Goal: Transaction & Acquisition: Purchase product/service

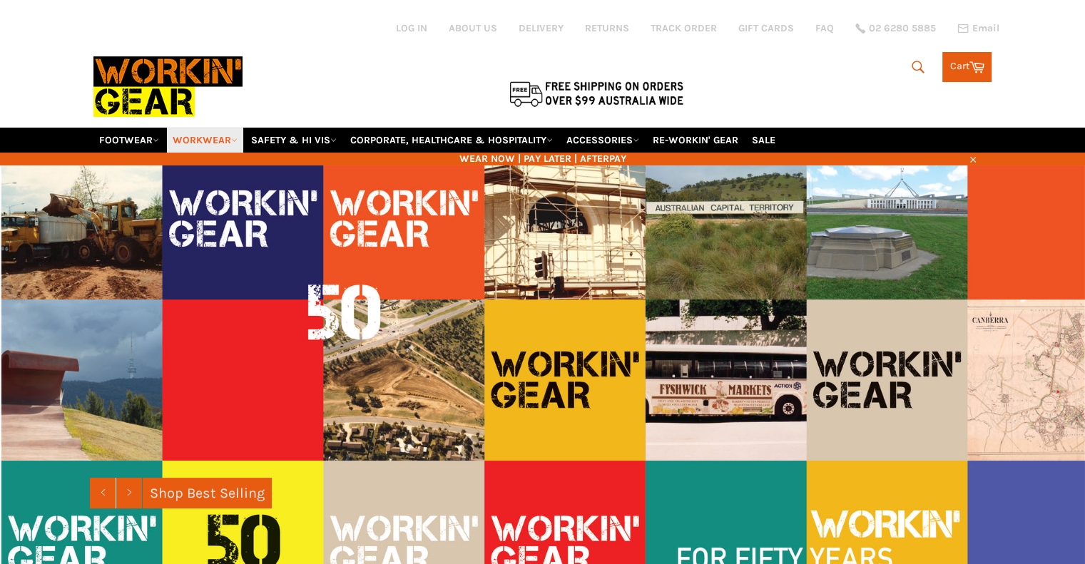
click at [237, 137] on icon at bounding box center [234, 140] width 6 height 6
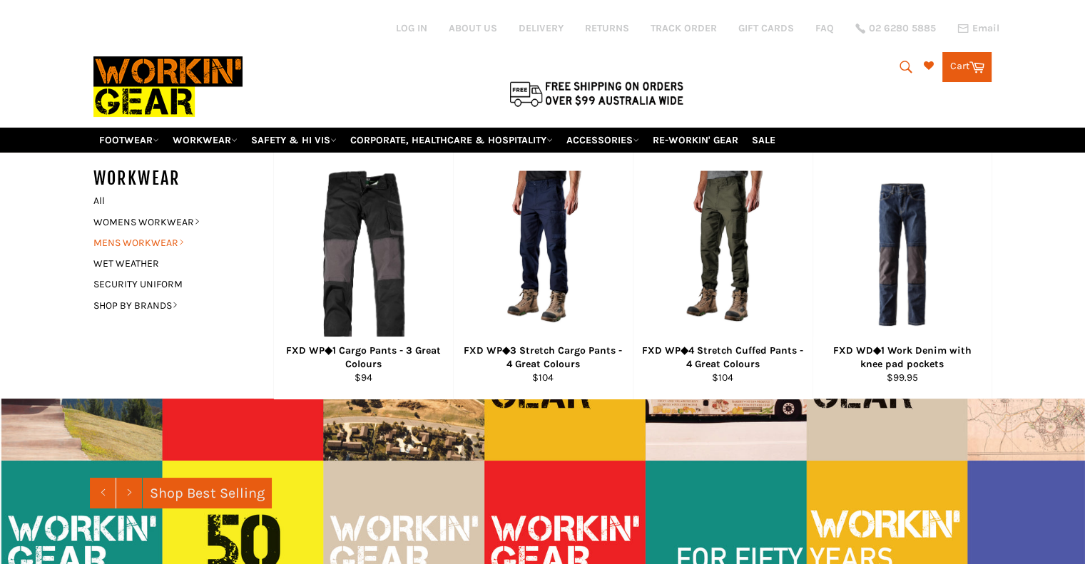
click at [175, 233] on link "MENS WORKWEAR" at bounding box center [172, 243] width 173 height 21
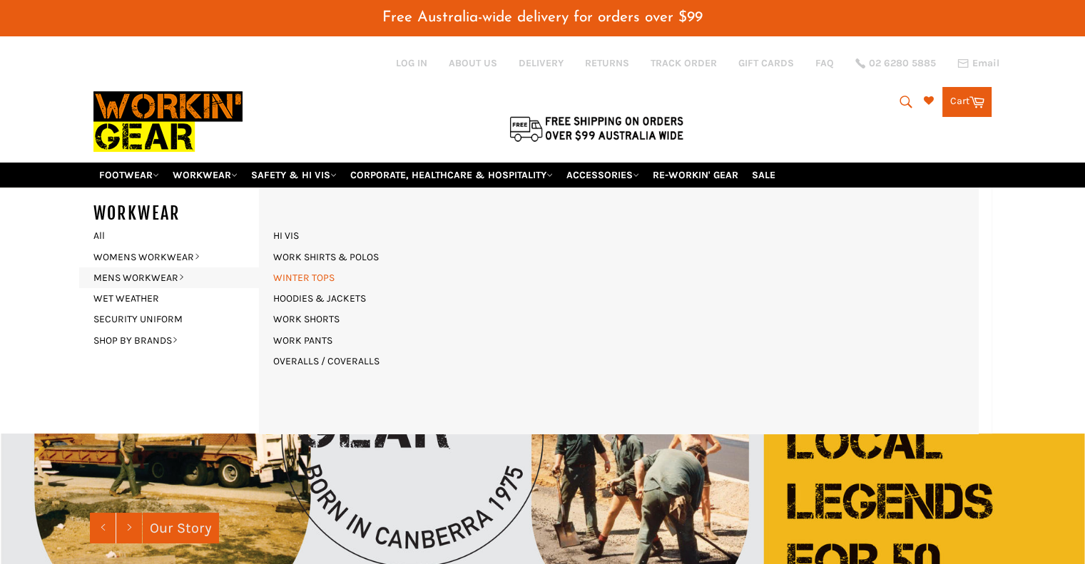
click at [302, 267] on link "WINTER TOPS" at bounding box center [304, 277] width 76 height 21
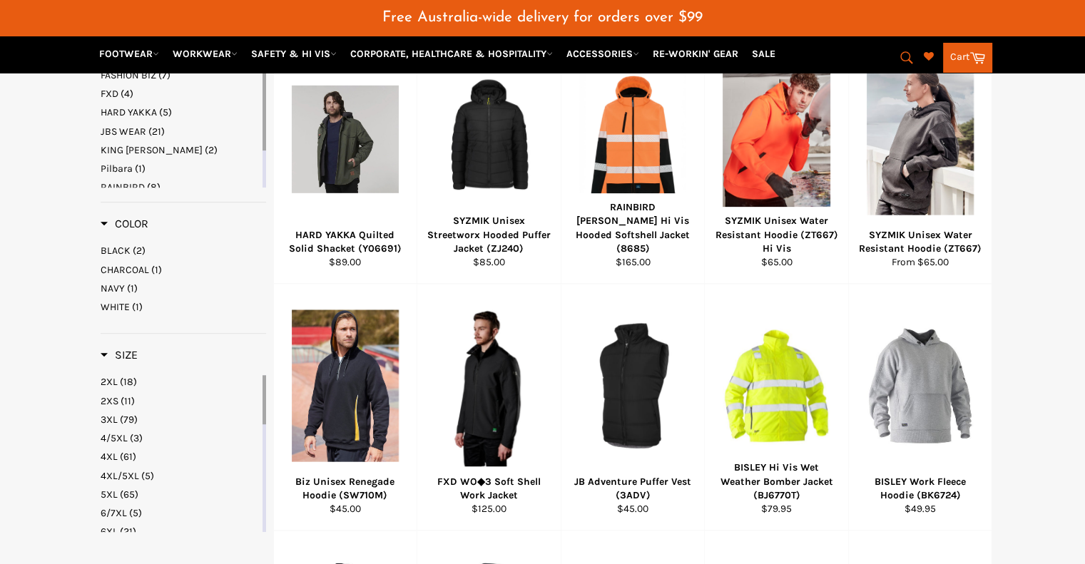
scroll to position [642, 0]
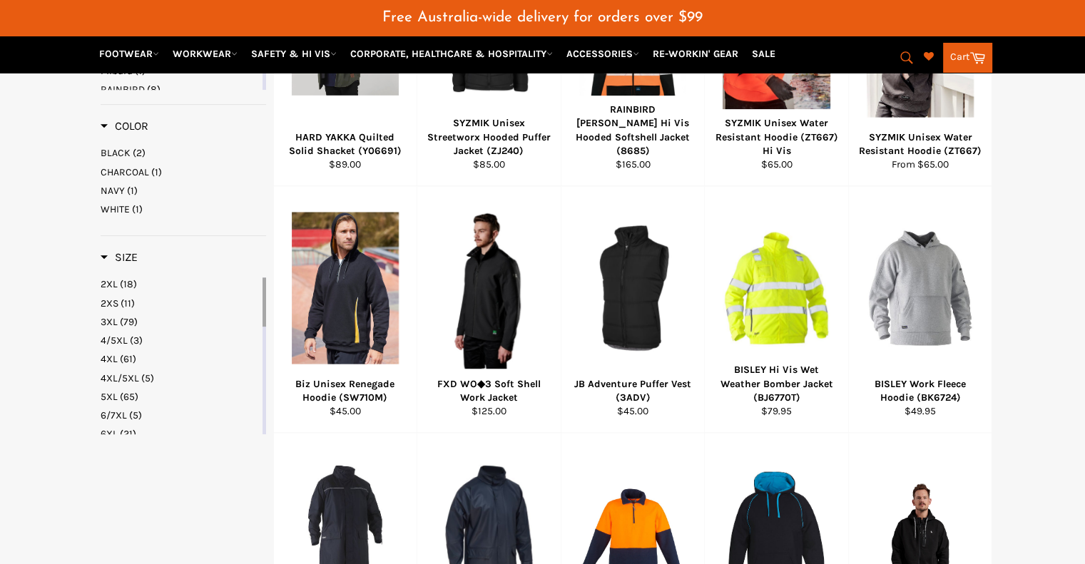
click at [111, 353] on span "4XL" at bounding box center [109, 359] width 17 height 12
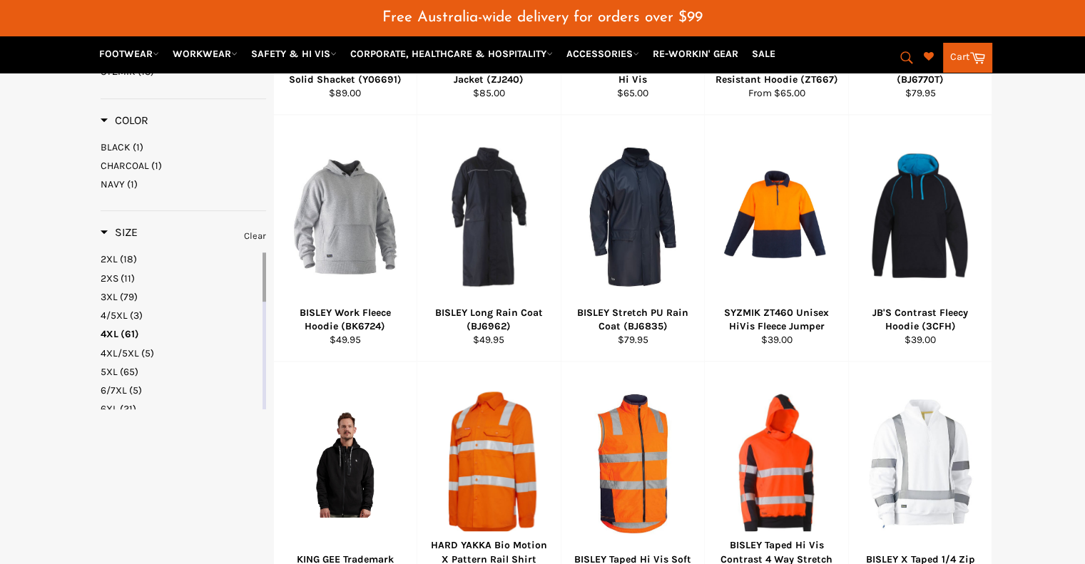
scroll to position [927, 0]
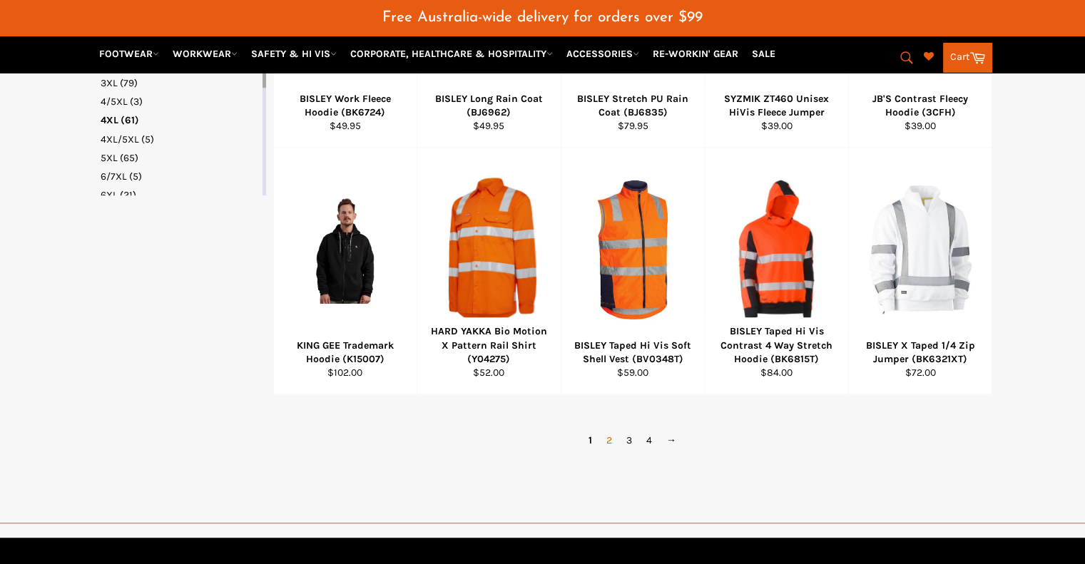
click at [611, 430] on link "2" at bounding box center [609, 440] width 20 height 21
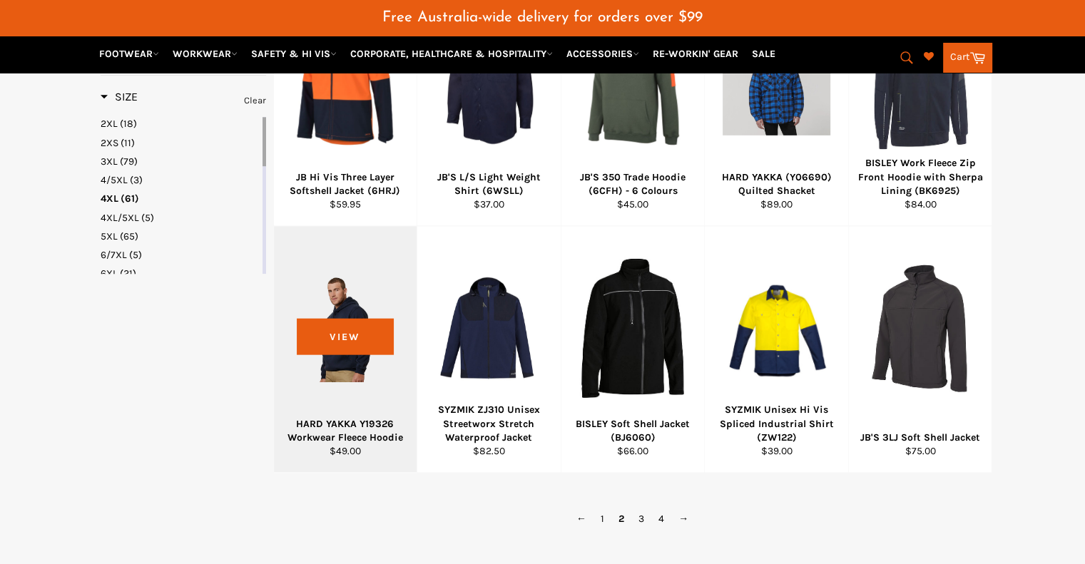
scroll to position [851, 0]
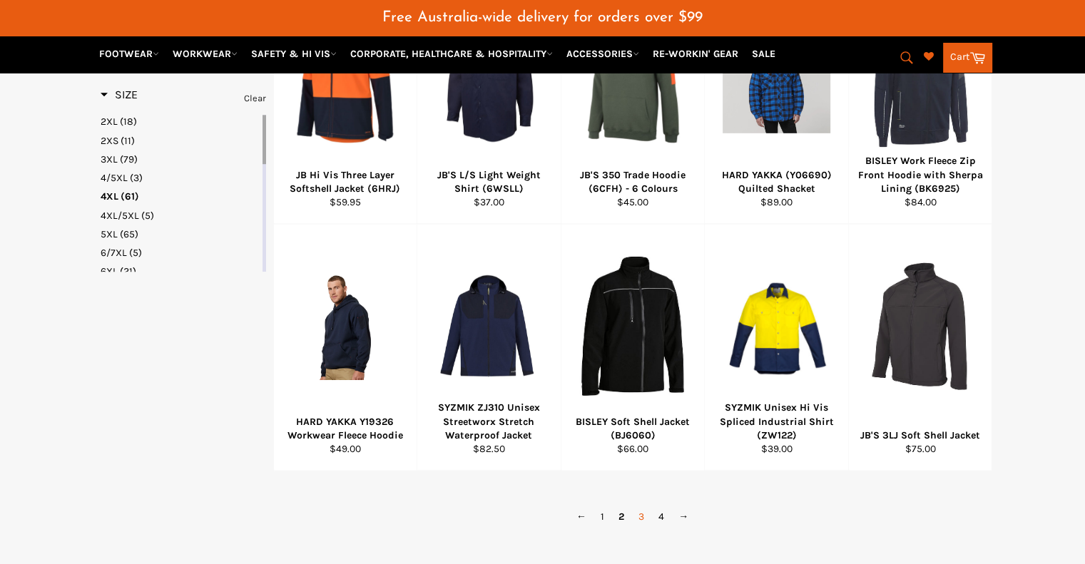
click at [633, 506] on link "3" at bounding box center [641, 516] width 20 height 21
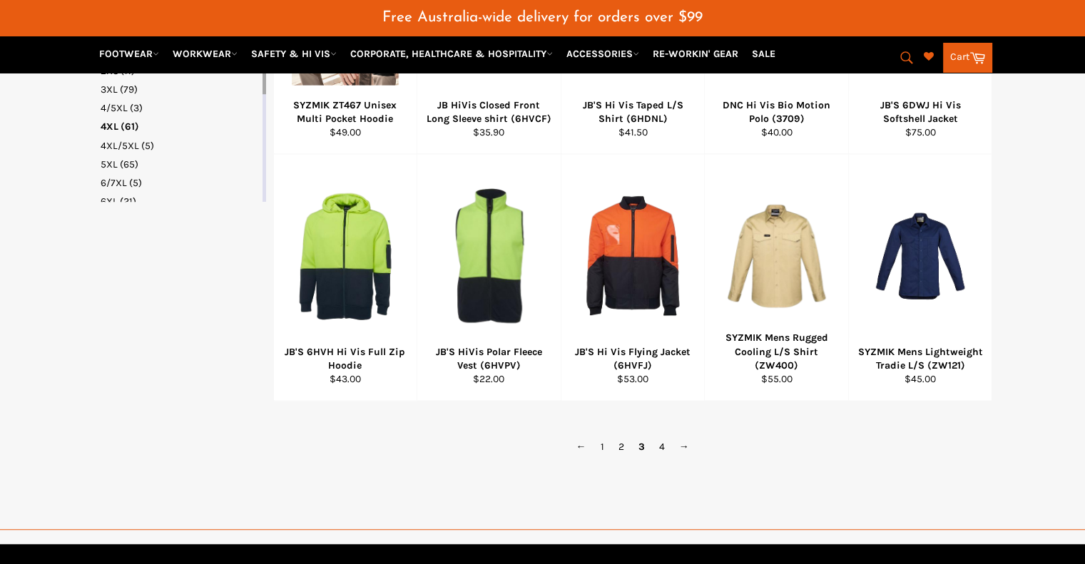
scroll to position [922, 0]
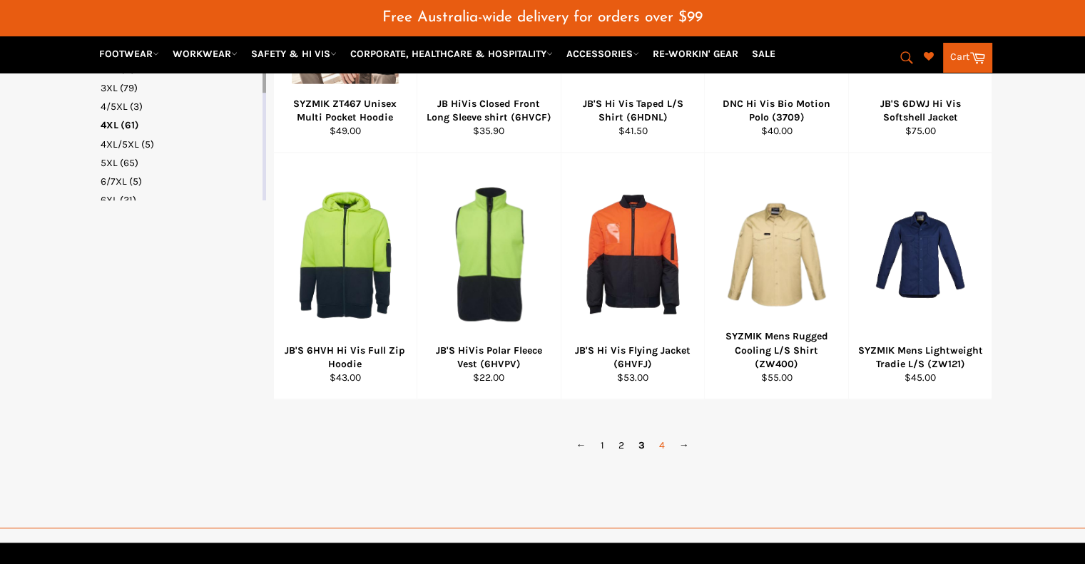
click at [656, 435] on link "4" at bounding box center [662, 445] width 20 height 21
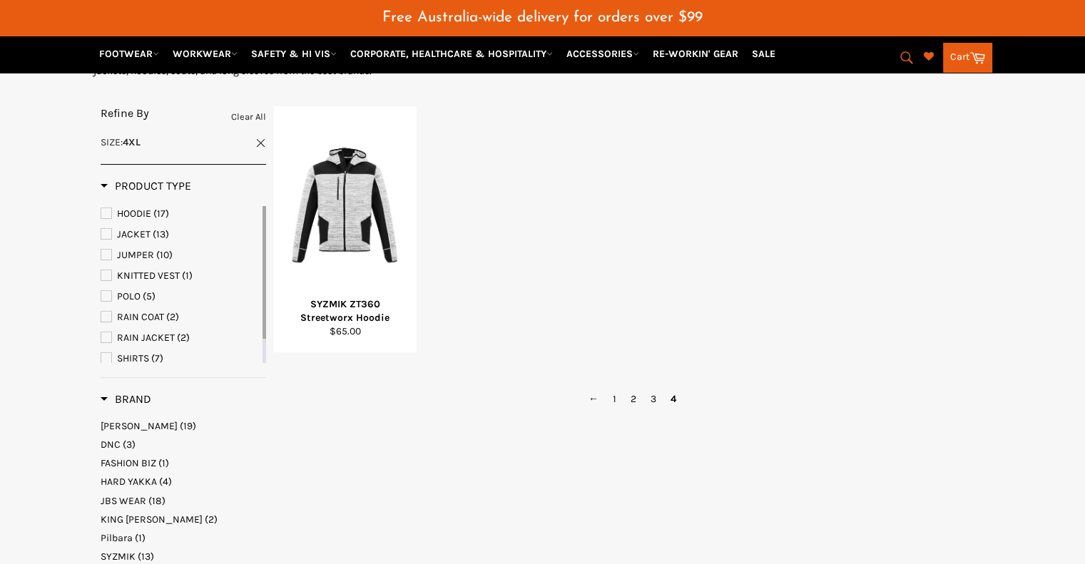
scroll to position [138, 0]
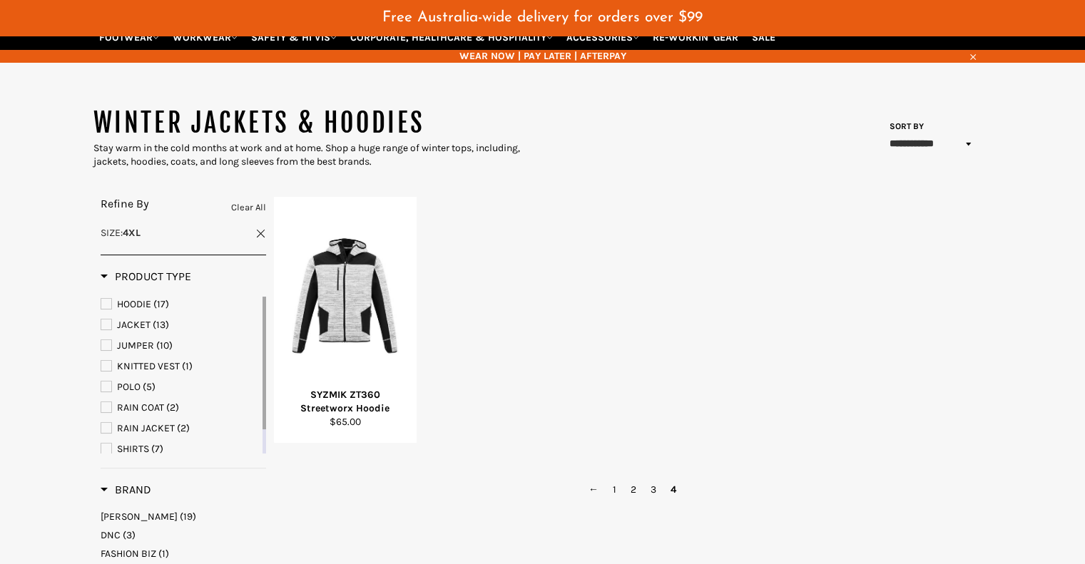
drag, startPoint x: 262, startPoint y: 317, endPoint x: 259, endPoint y: 287, distance: 30.1
click at [259, 297] on div "HOODIE (17) JACKET (13) JUMPER (10) KNITTED VEST (1) POLO (5) RAIN COAT (2) RAI…" at bounding box center [183, 375] width 165 height 157
click at [108, 340] on span "JUMPER" at bounding box center [106, 345] width 10 height 10
